Goal: Find specific page/section: Find specific page/section

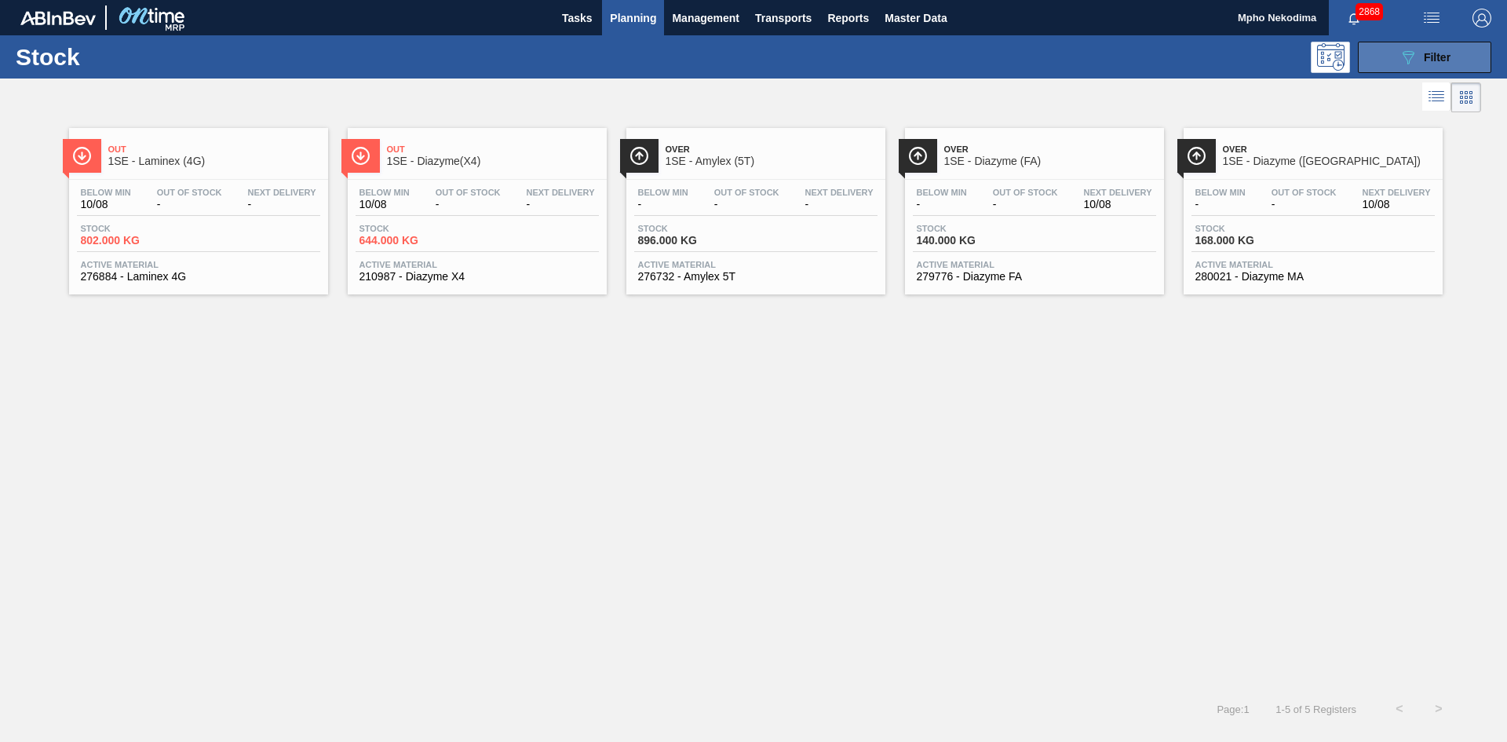
drag, startPoint x: 0, startPoint y: 0, endPoint x: 1423, endPoint y: 58, distance: 1424.2
click at [1424, 58] on span "Filter" at bounding box center [1437, 57] width 27 height 13
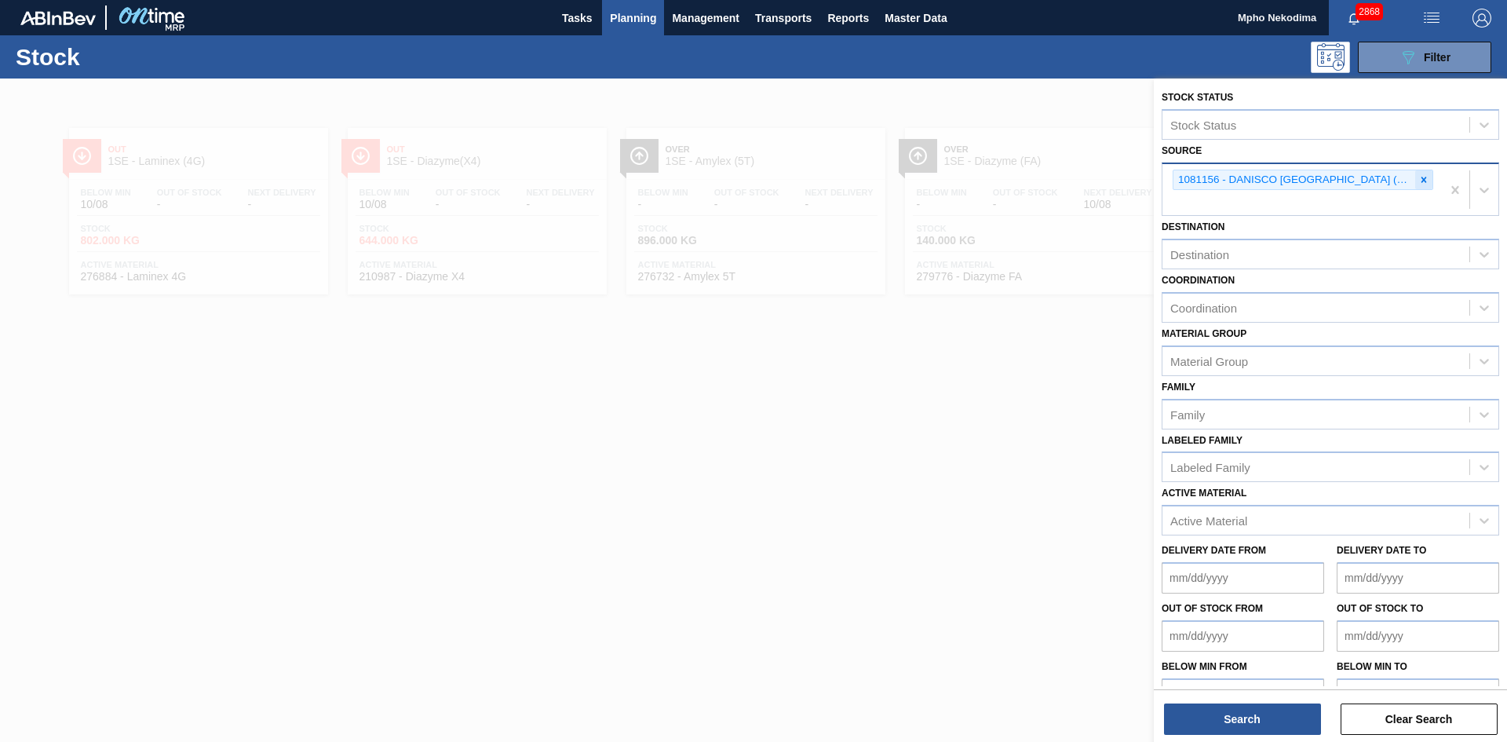
click at [1421, 180] on icon at bounding box center [1423, 179] width 5 height 5
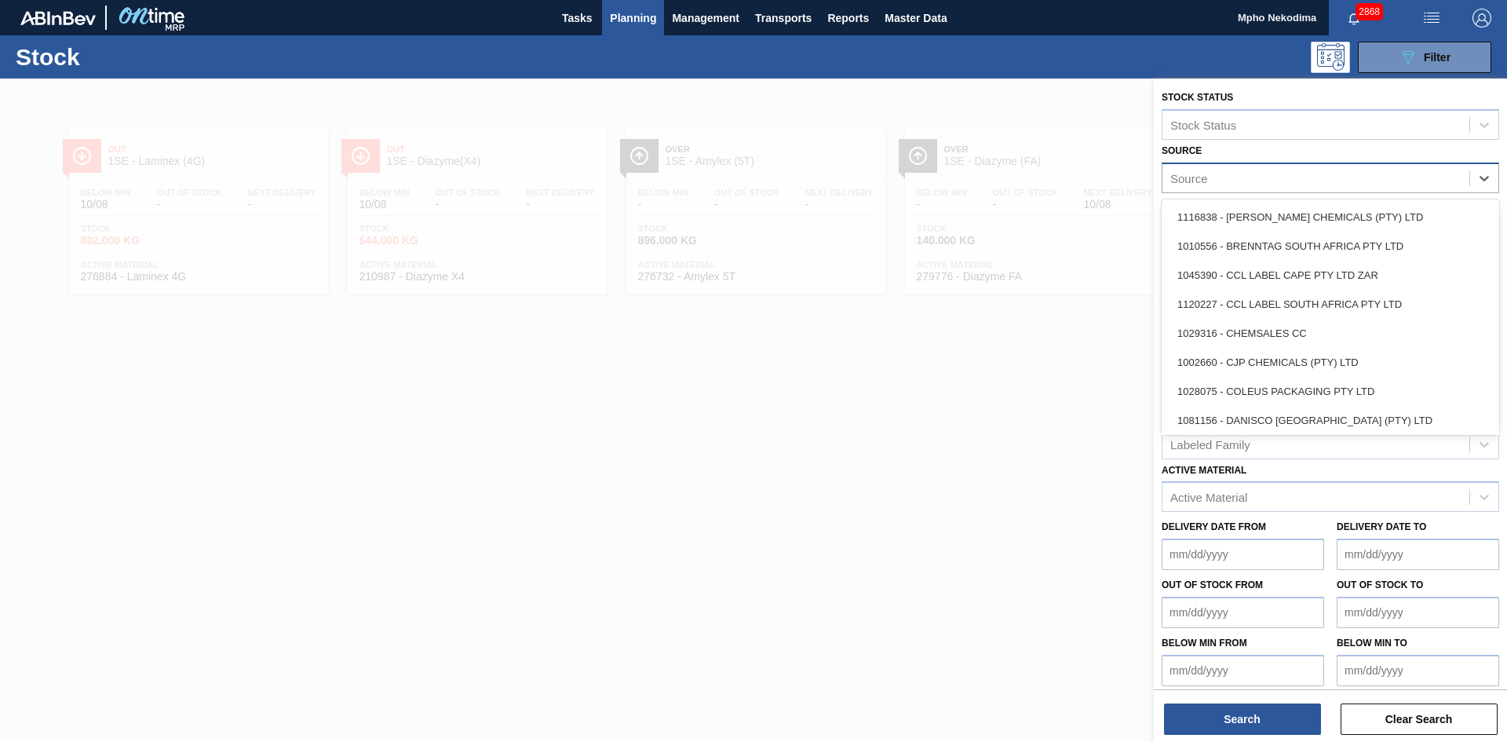
click at [1305, 177] on div "Source" at bounding box center [1315, 177] width 307 height 23
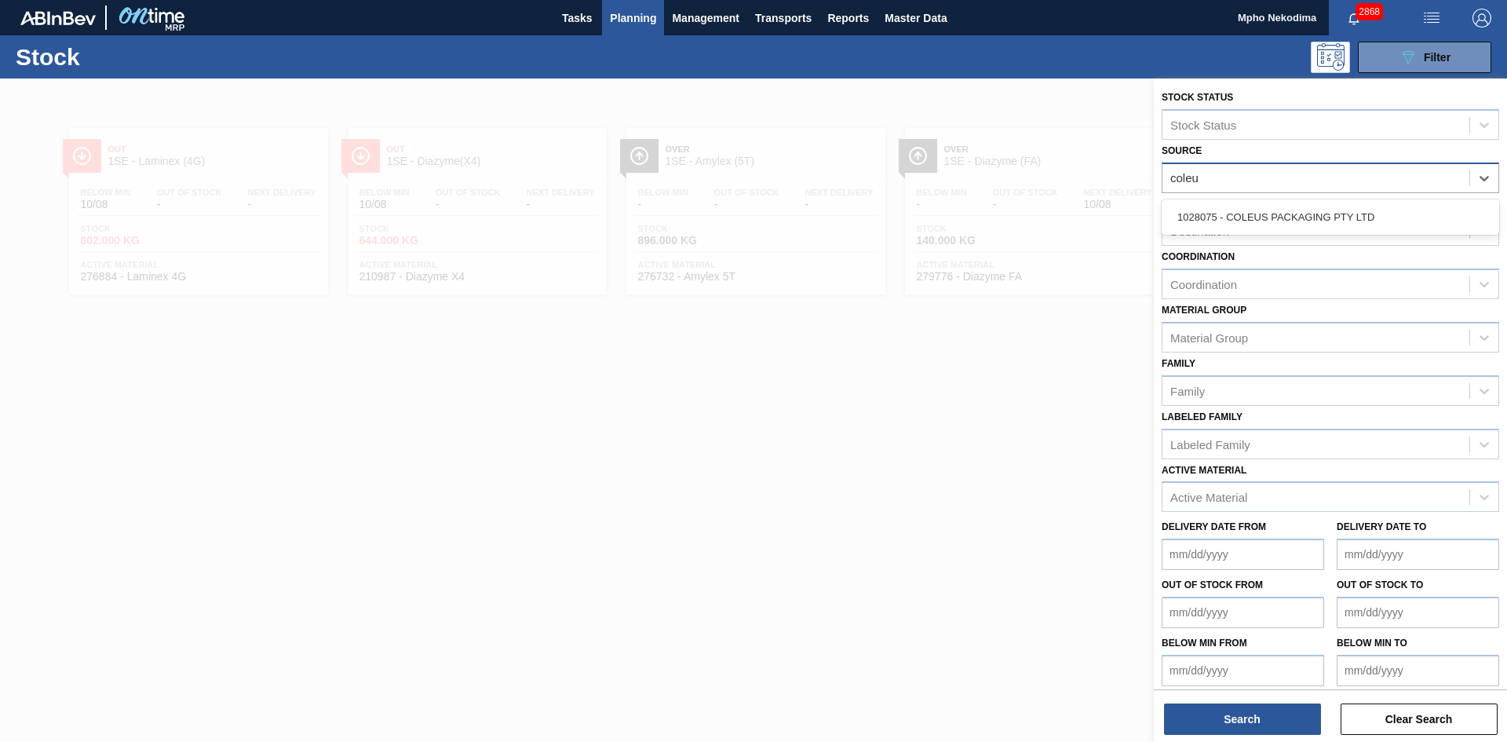
type input "coleus"
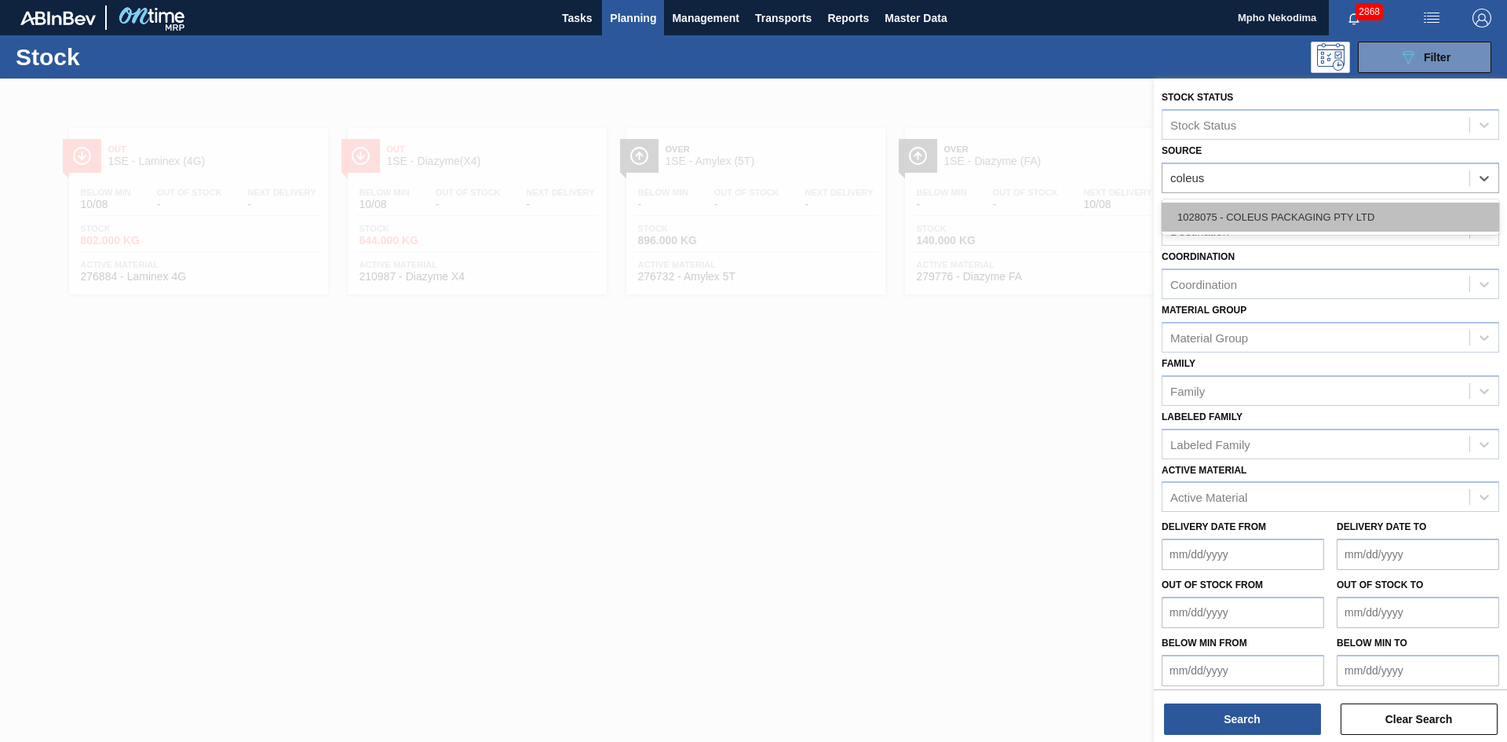
click at [1302, 217] on div "1028075 - COLEUS PACKAGING PTY LTD" at bounding box center [1331, 217] width 338 height 29
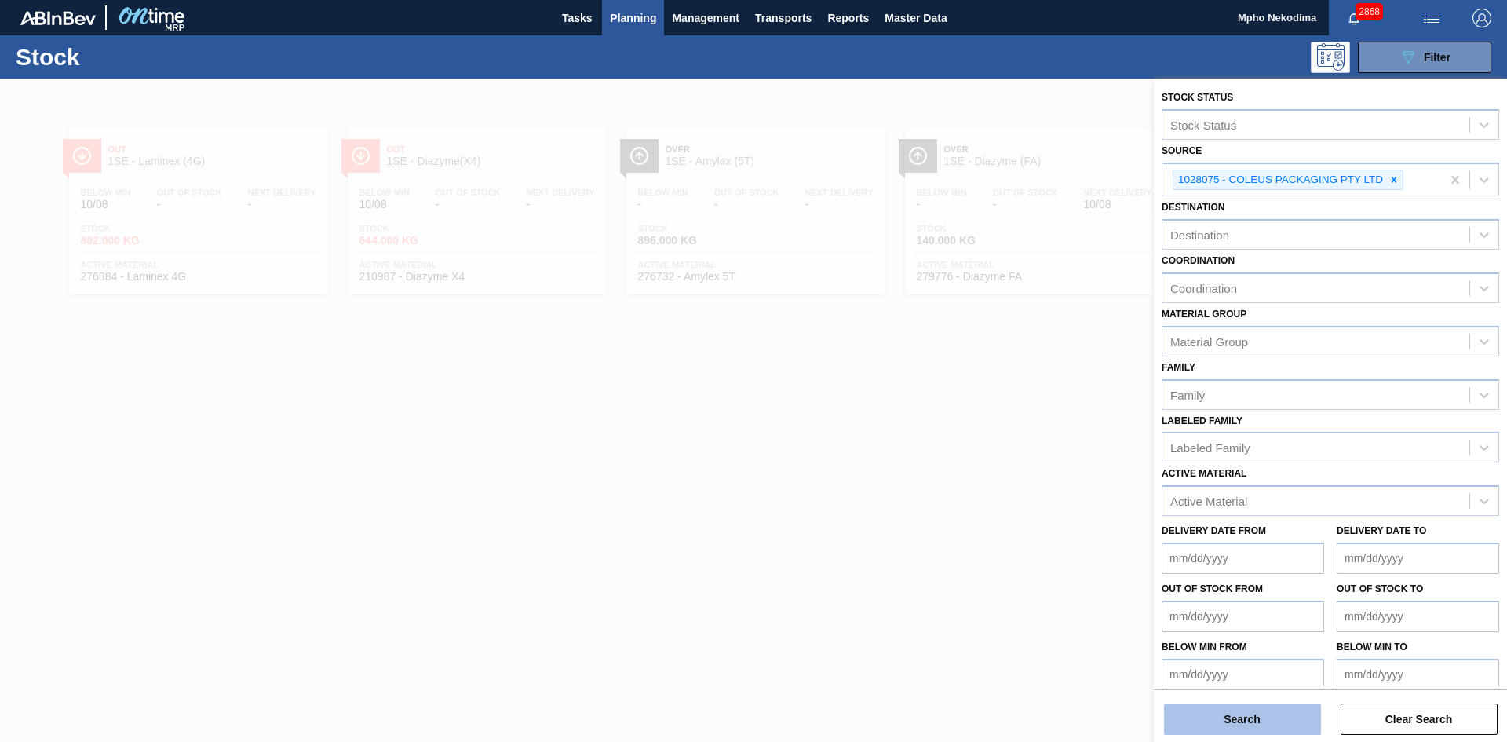
click at [1247, 720] on button "Search" at bounding box center [1242, 718] width 157 height 31
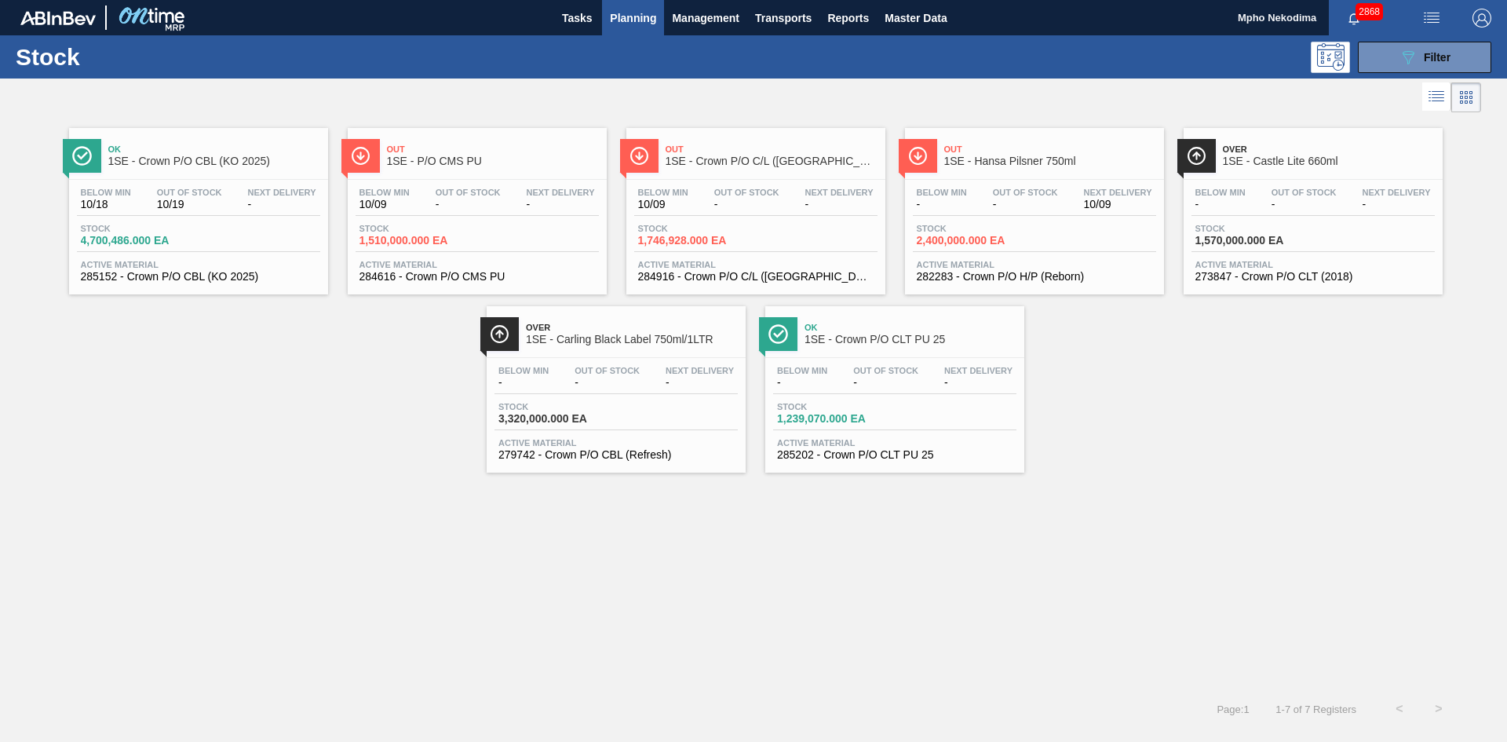
click at [179, 274] on span "285152 - Crown P/O CBL (KO 2025)" at bounding box center [198, 277] width 235 height 12
click at [638, 16] on span "Planning" at bounding box center [633, 18] width 46 height 19
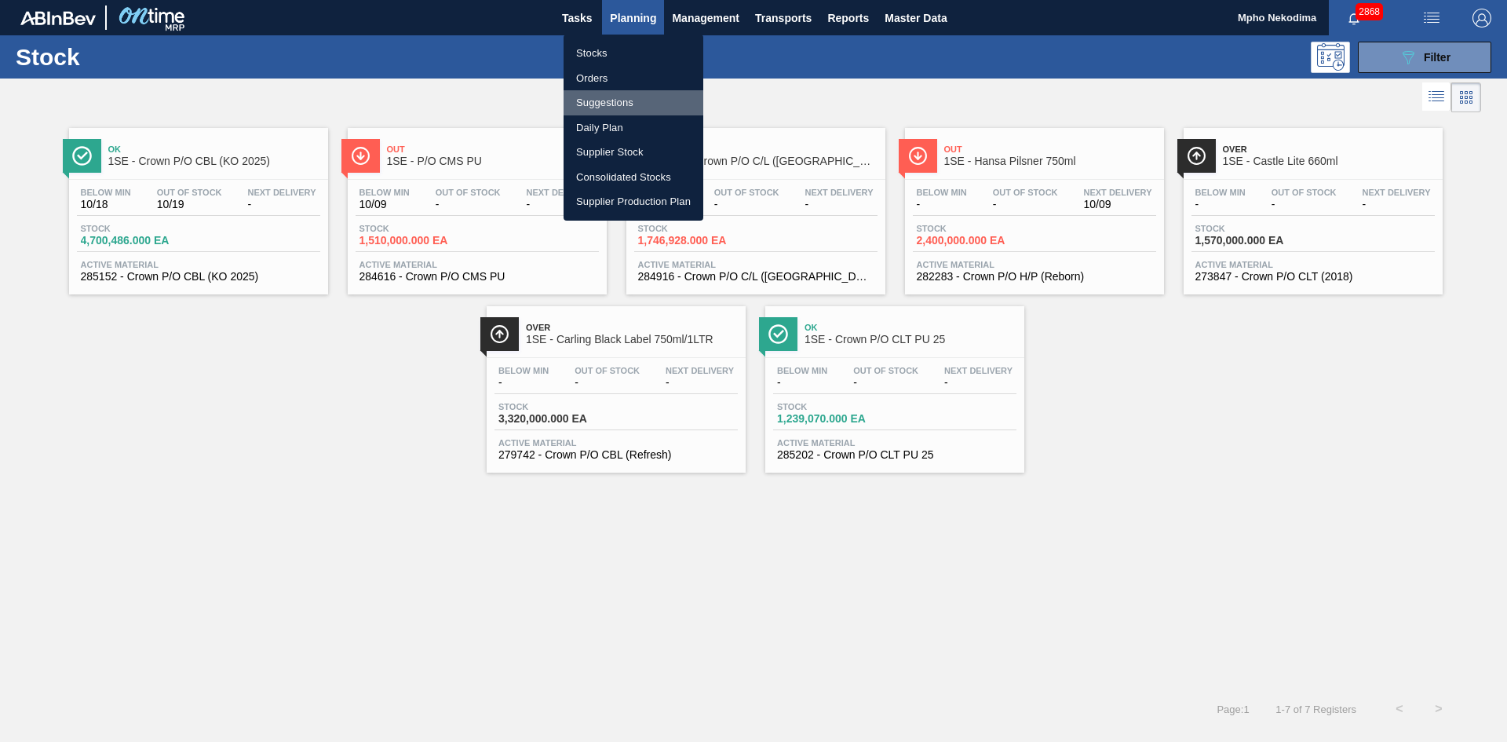
click at [611, 97] on li "Suggestions" at bounding box center [634, 102] width 140 height 25
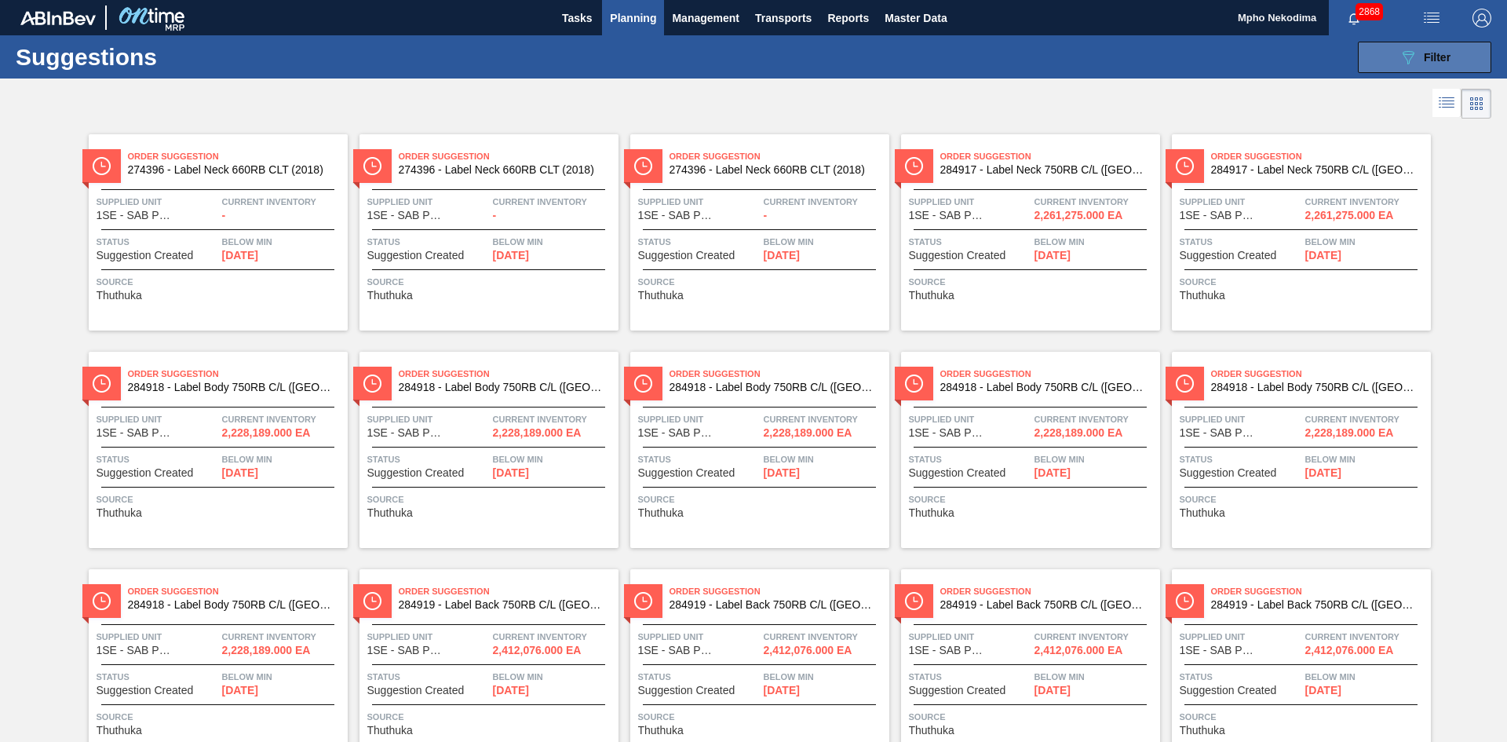
click at [1369, 57] on button "089F7B8B-B2A5-4AFE-B5C0-19BA573D28AC Filter" at bounding box center [1424, 57] width 133 height 31
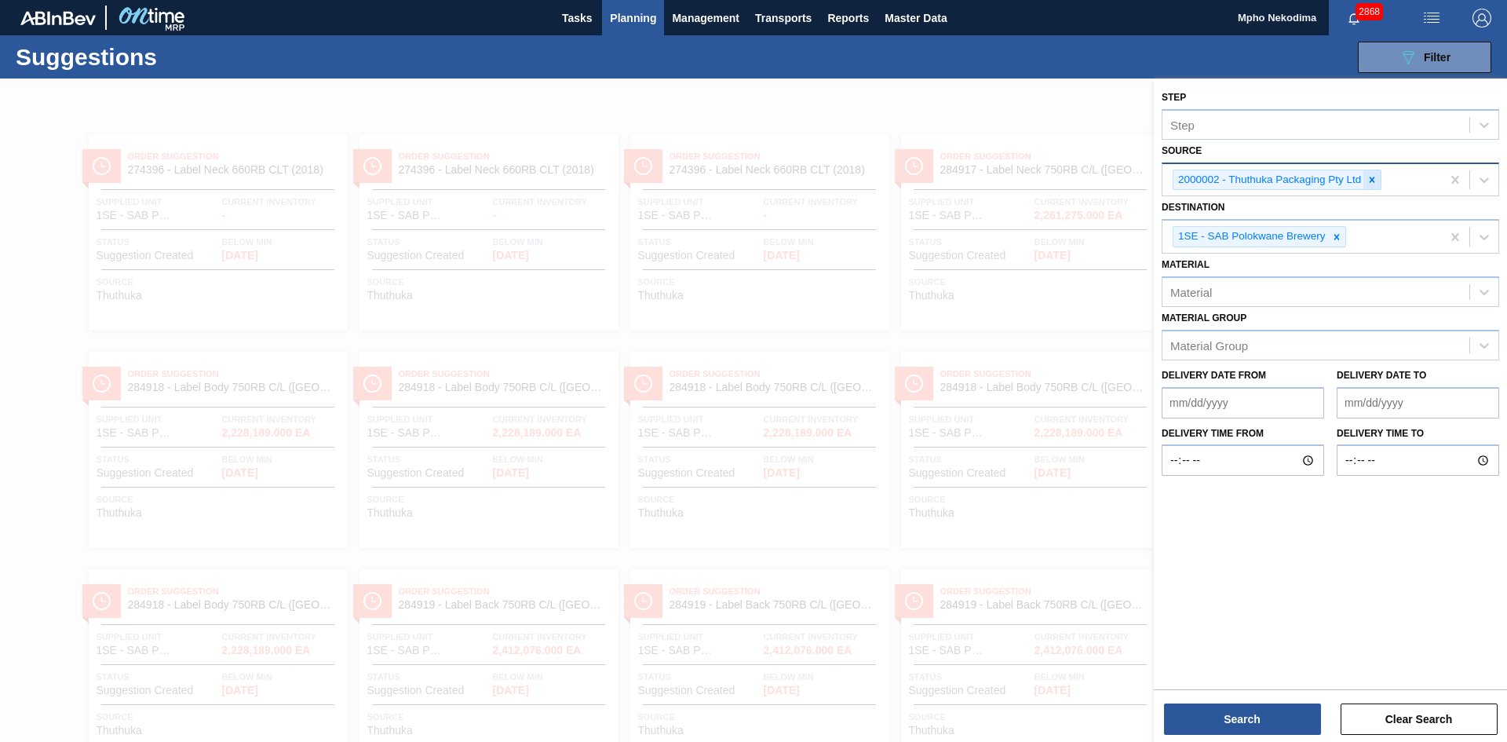
click at [1372, 178] on icon at bounding box center [1372, 179] width 11 height 11
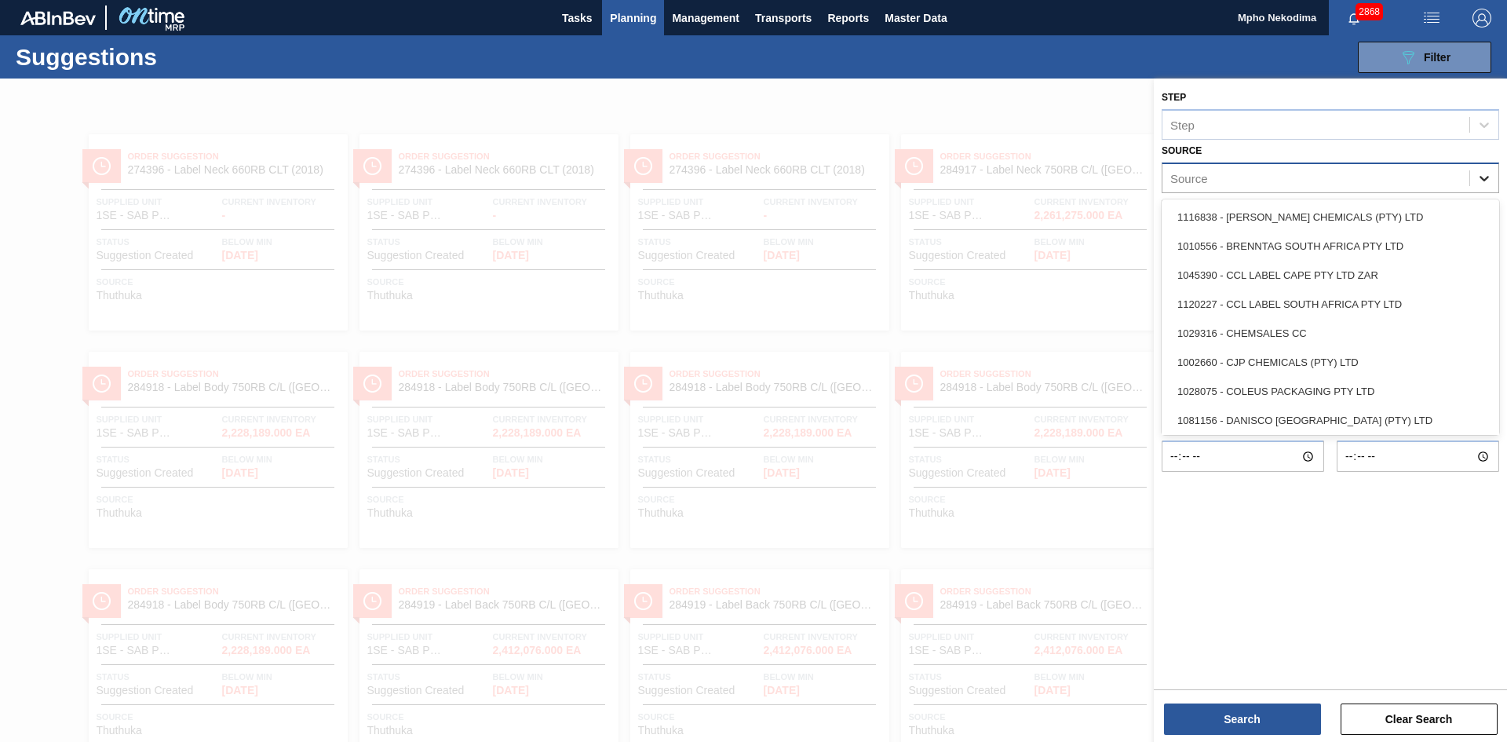
click at [1484, 180] on icon at bounding box center [1484, 178] width 9 height 5
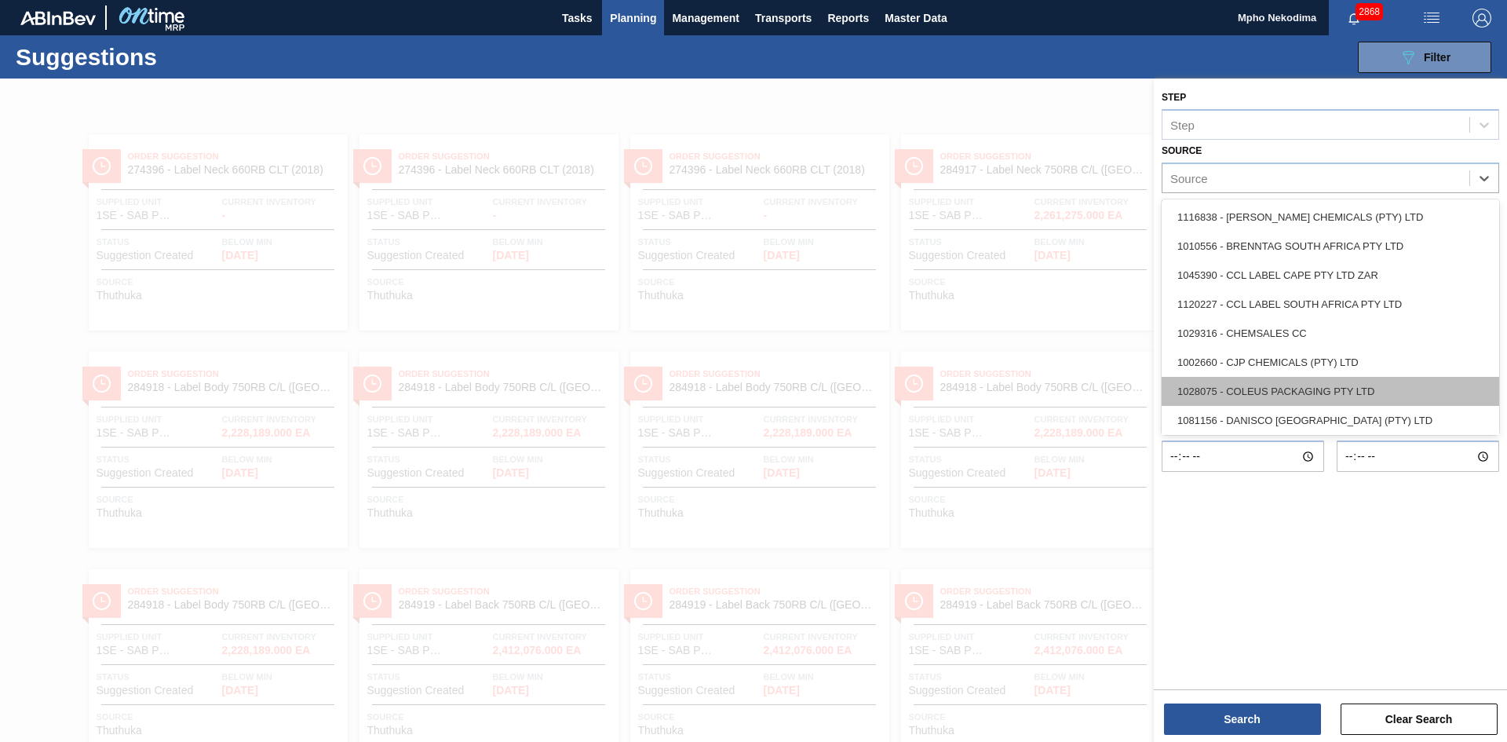
click at [1302, 385] on div "1028075 - COLEUS PACKAGING PTY LTD" at bounding box center [1331, 391] width 338 height 29
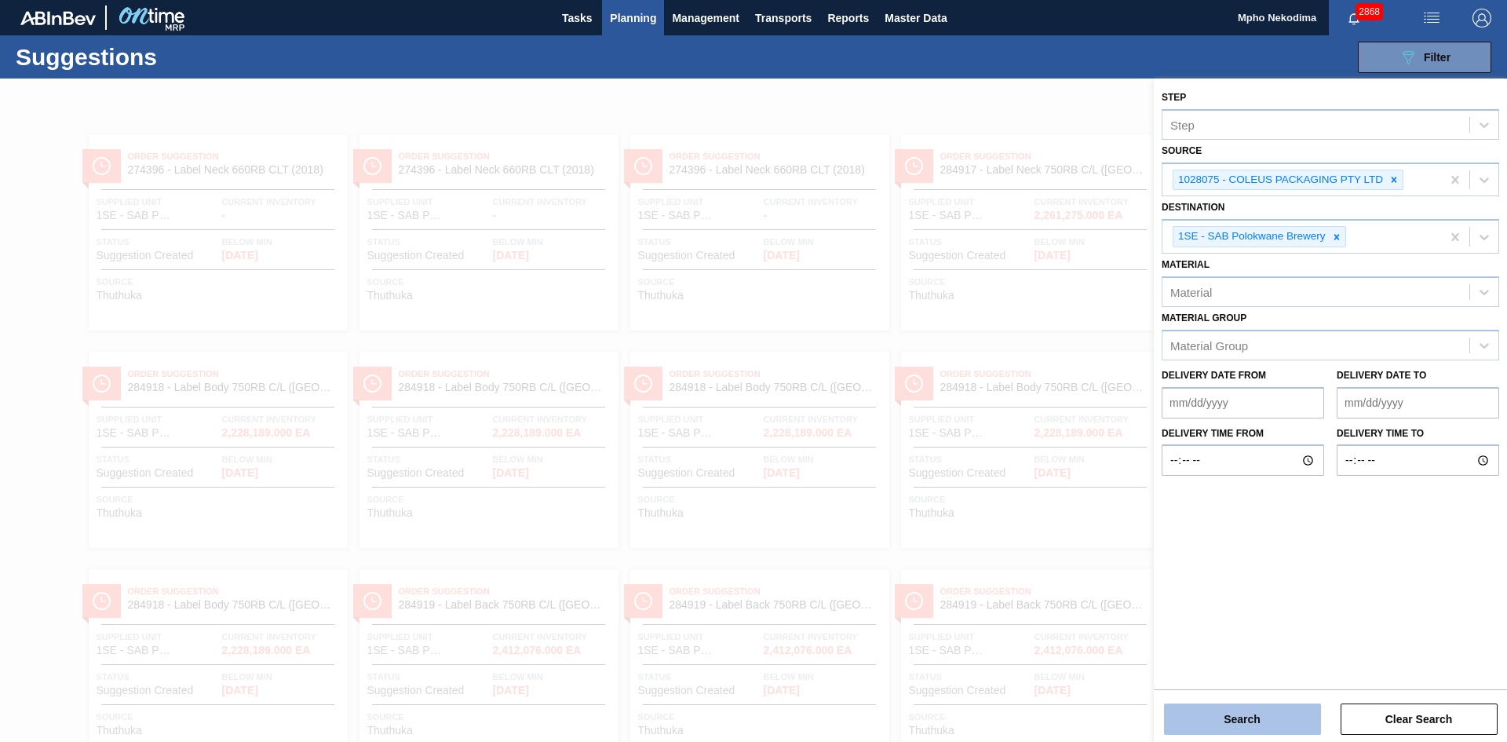
click at [1232, 718] on button "Search" at bounding box center [1242, 718] width 157 height 31
